Goal: Navigation & Orientation: Find specific page/section

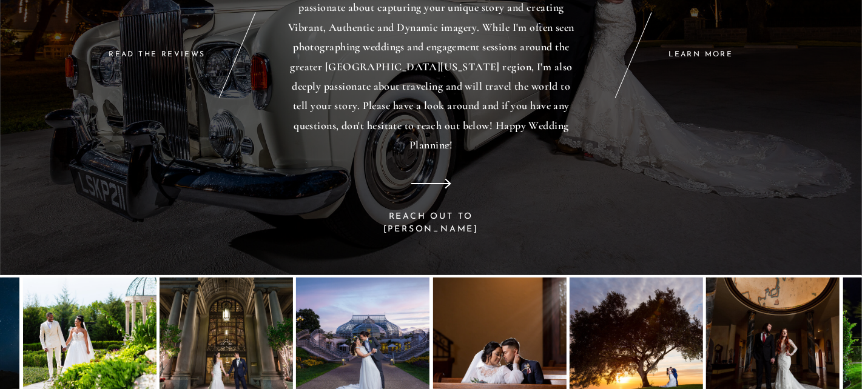
scroll to position [8535, 0]
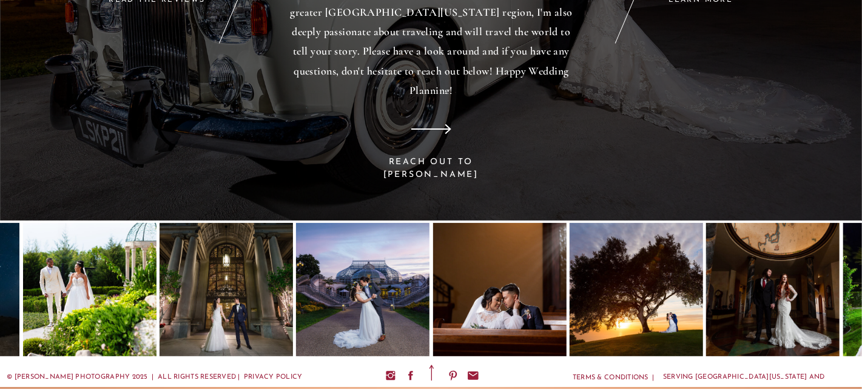
click at [818, 288] on div at bounding box center [772, 289] width 133 height 133
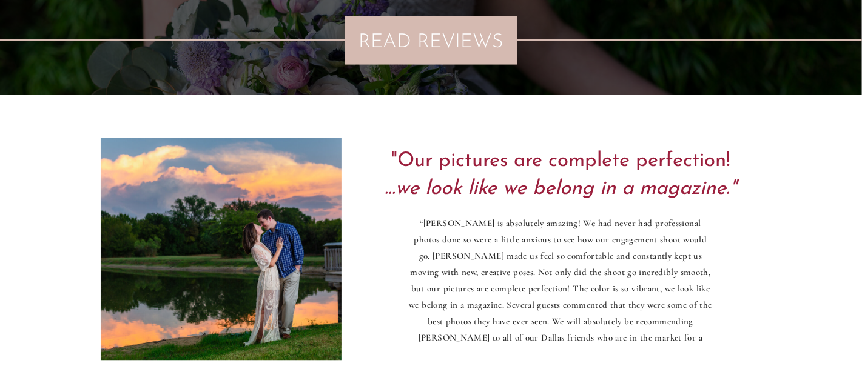
scroll to position [0, 0]
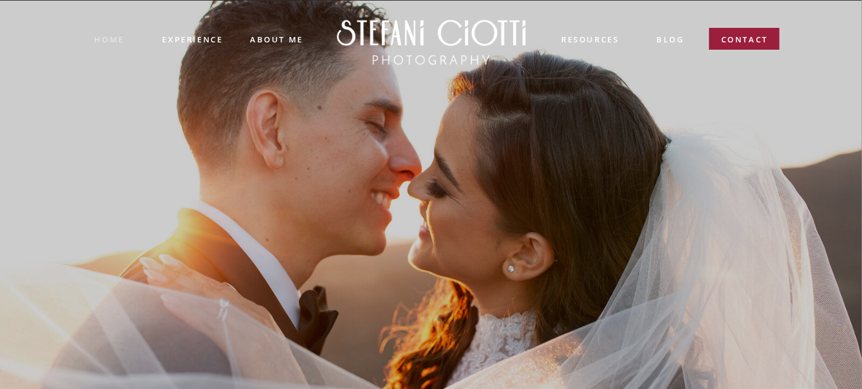
click at [117, 39] on nav "Home" at bounding box center [109, 39] width 29 height 12
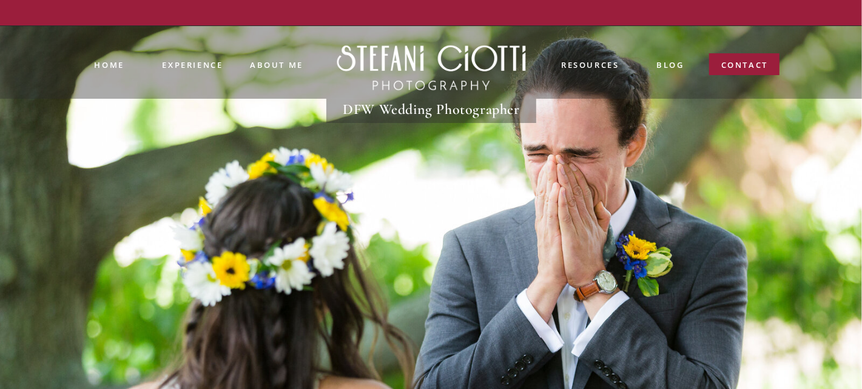
click at [665, 64] on nav "blog" at bounding box center [670, 66] width 27 height 14
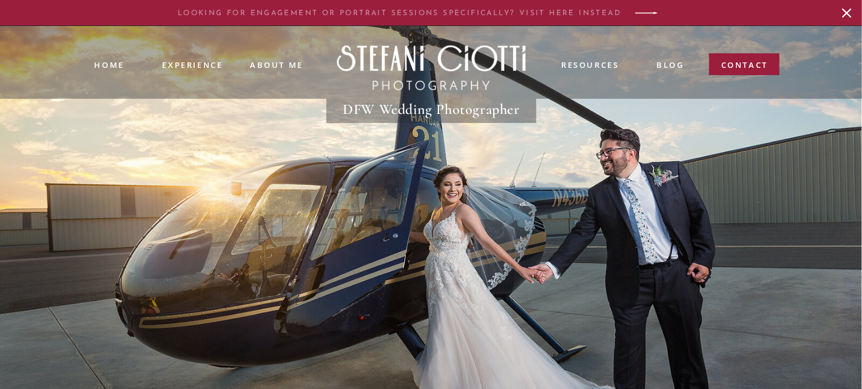
click at [375, 13] on p "LOOKING FOR ENGAGEMENT or PORTRAIT SESSIONS SPECIFICALLY? VISIT HERE INSTEAD" at bounding box center [400, 13] width 448 height 10
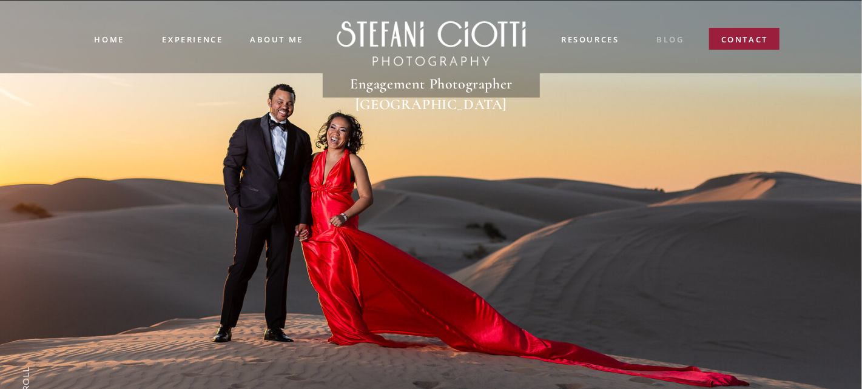
click at [663, 42] on nav "blog" at bounding box center [670, 40] width 27 height 14
